Goal: Find specific fact: Find specific fact

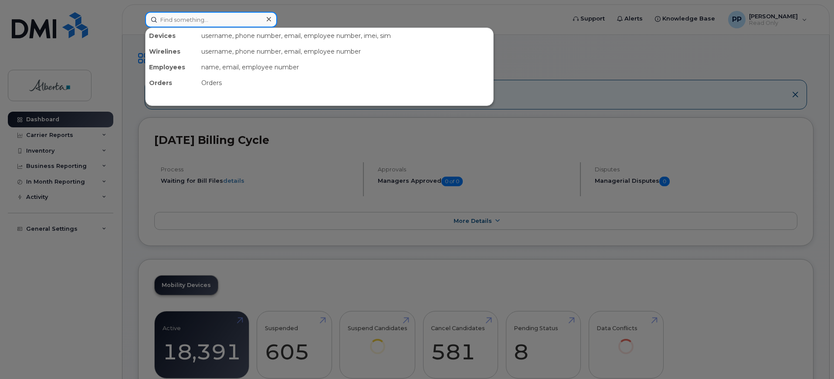
click at [237, 17] on input at bounding box center [211, 20] width 132 height 16
paste input "7802394760"
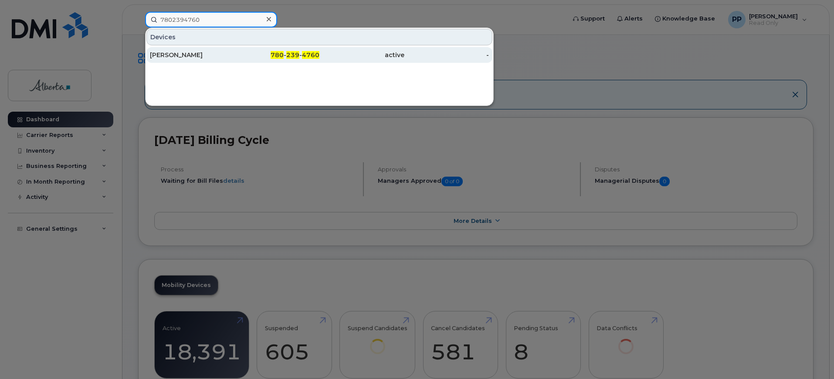
type input "7802394760"
click at [279, 48] on div "780 - 239 - 4760" at bounding box center [277, 55] width 85 height 16
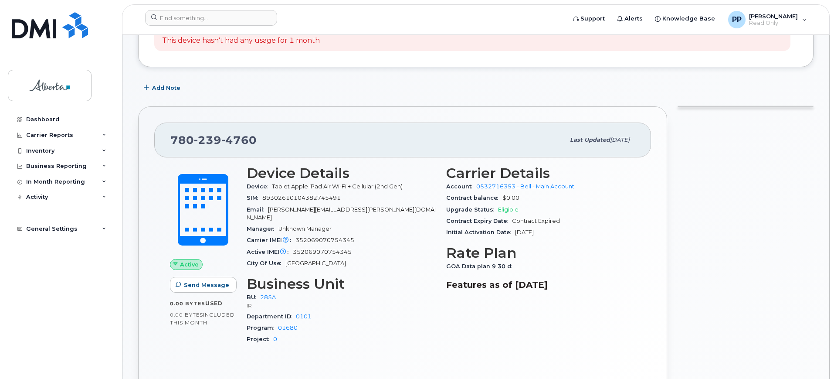
scroll to position [218, 0]
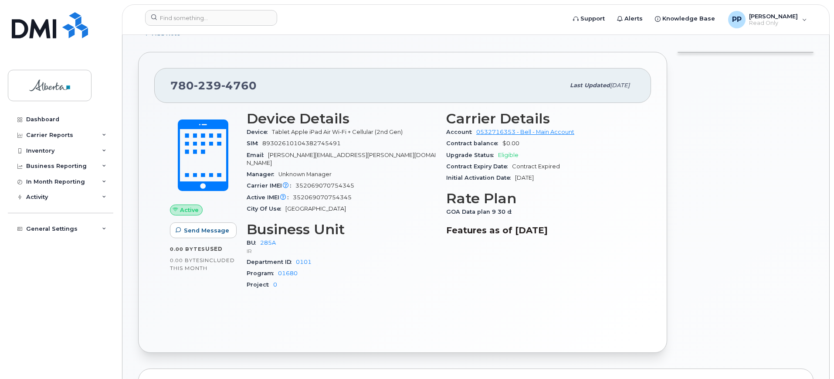
drag, startPoint x: 597, startPoint y: 84, endPoint x: 646, endPoint y: 84, distance: 48.4
click at [646, 84] on div "780 239 4760 Last updated Jul 25, 2025" at bounding box center [402, 85] width 497 height 35
click at [596, 158] on div "Upgrade Status Eligible" at bounding box center [540, 154] width 189 height 11
drag, startPoint x: 361, startPoint y: 175, endPoint x: 296, endPoint y: 182, distance: 65.3
click at [296, 182] on div "Carrier IMEI Carrier IMEI is reported during the last billing cycle or change o…" at bounding box center [341, 185] width 189 height 11
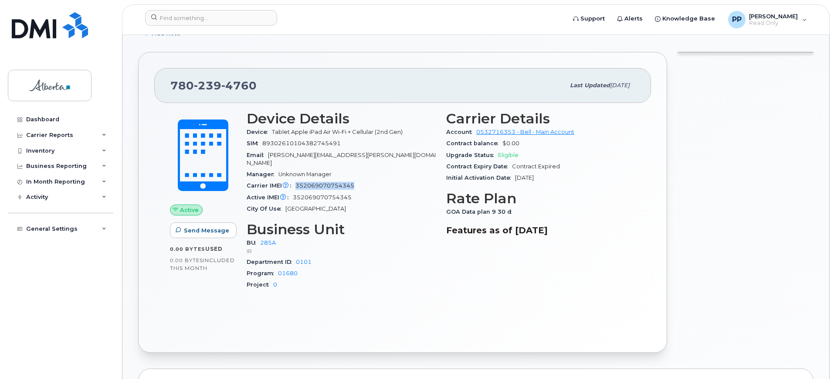
copy span "352069070754345"
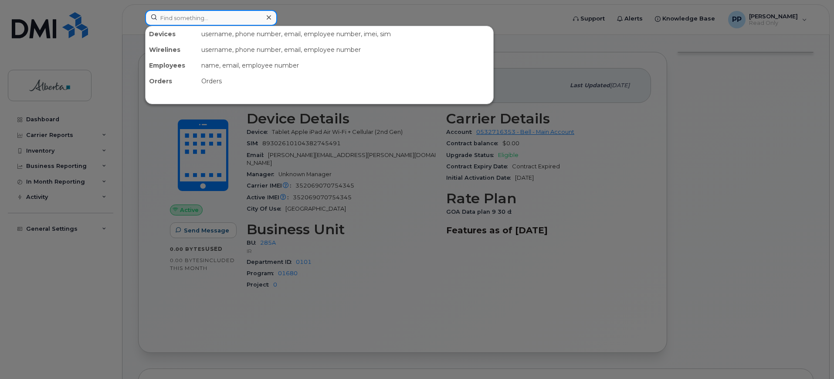
paste input "5873857406"
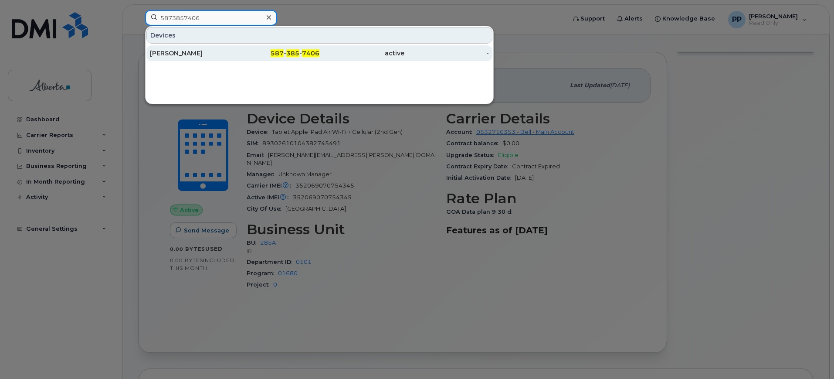
type input "5873857406"
click at [199, 58] on div "[PERSON_NAME]" at bounding box center [192, 53] width 85 height 16
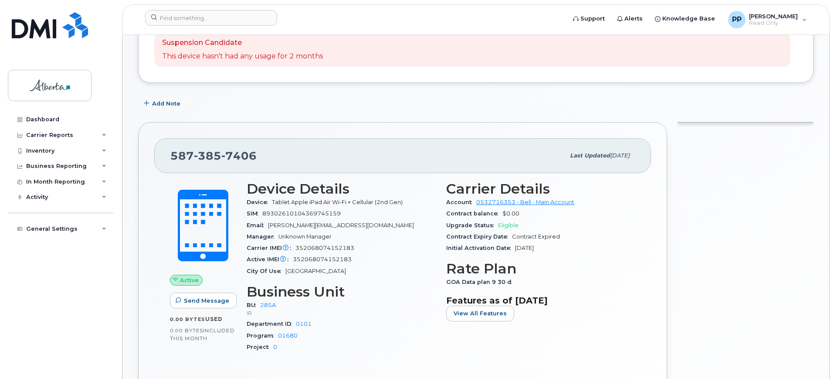
scroll to position [163, 0]
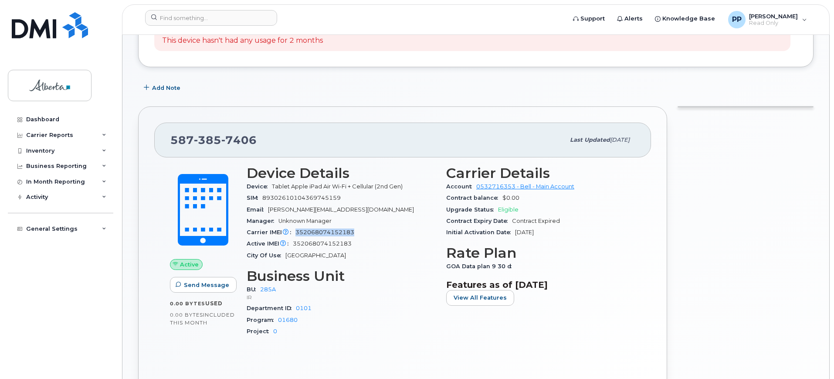
drag, startPoint x: 296, startPoint y: 234, endPoint x: 361, endPoint y: 234, distance: 64.9
click at [361, 234] on div "Carrier IMEI Carrier IMEI is reported during the last billing cycle or change o…" at bounding box center [341, 232] width 189 height 11
copy span "352068074152183"
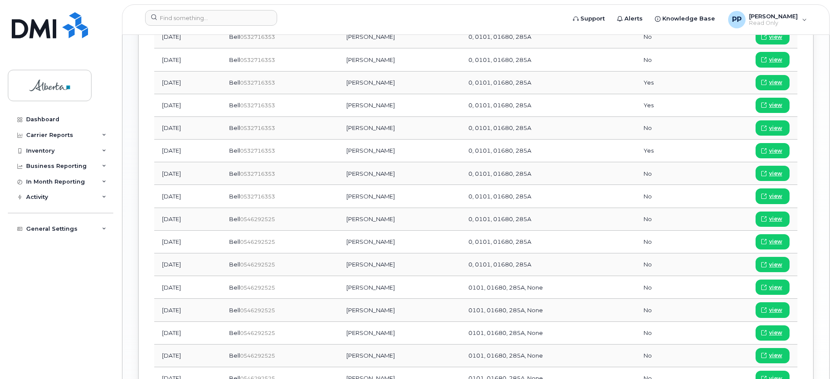
scroll to position [918, 0]
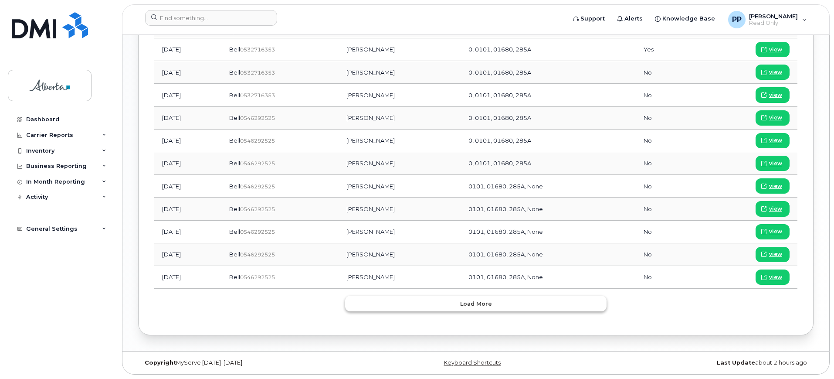
click at [407, 299] on button "Load more" at bounding box center [475, 303] width 261 height 16
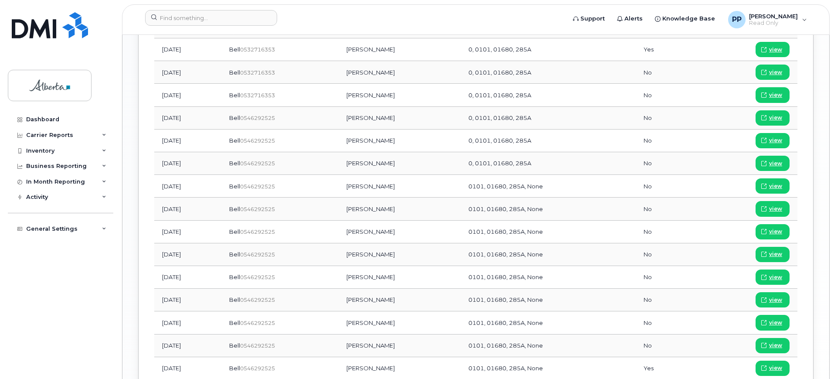
scroll to position [1009, 0]
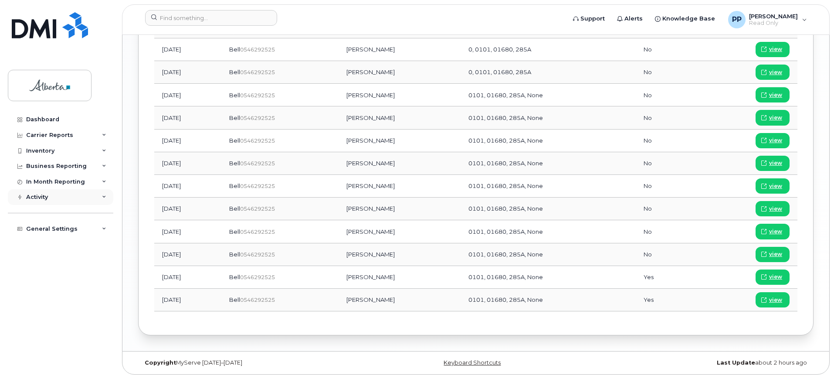
click at [92, 197] on div "Activity" at bounding box center [60, 197] width 105 height 16
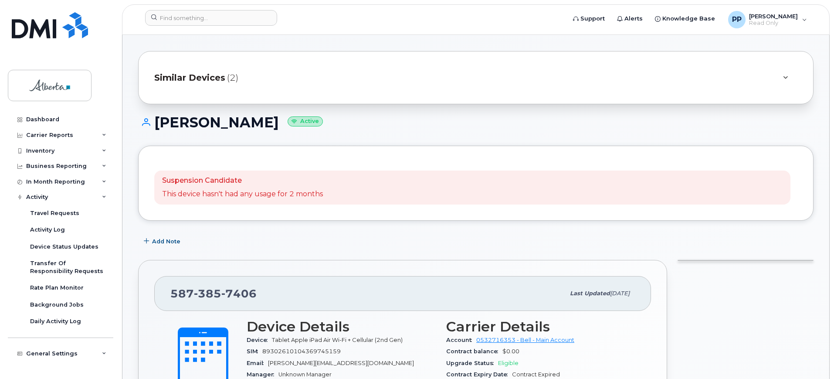
scroll to position [0, 0]
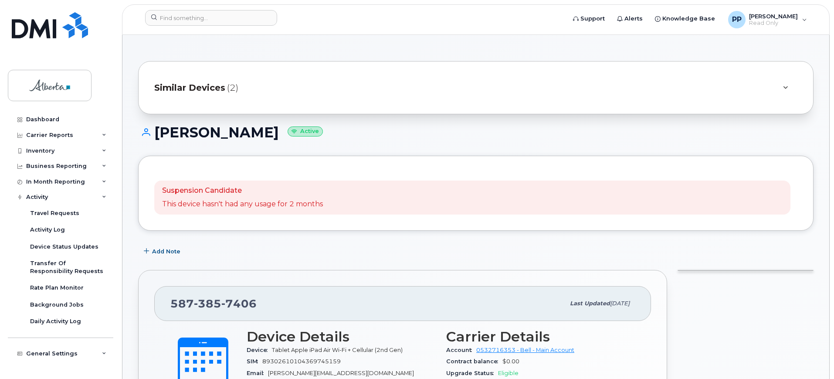
click at [218, 90] on span "Similar Devices" at bounding box center [189, 87] width 71 height 13
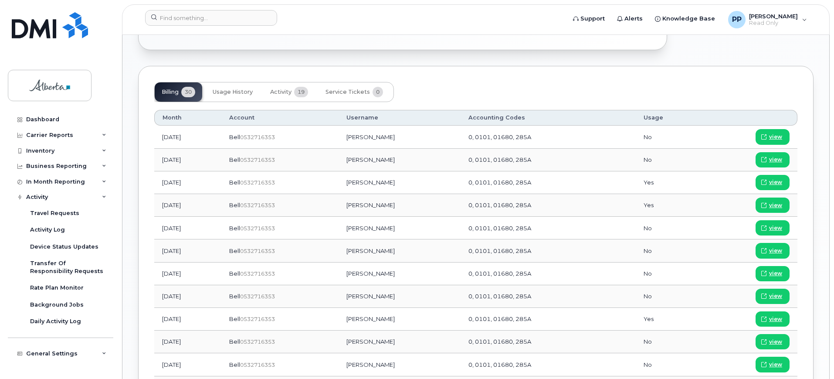
scroll to position [599, 0]
